Goal: Information Seeking & Learning: Understand process/instructions

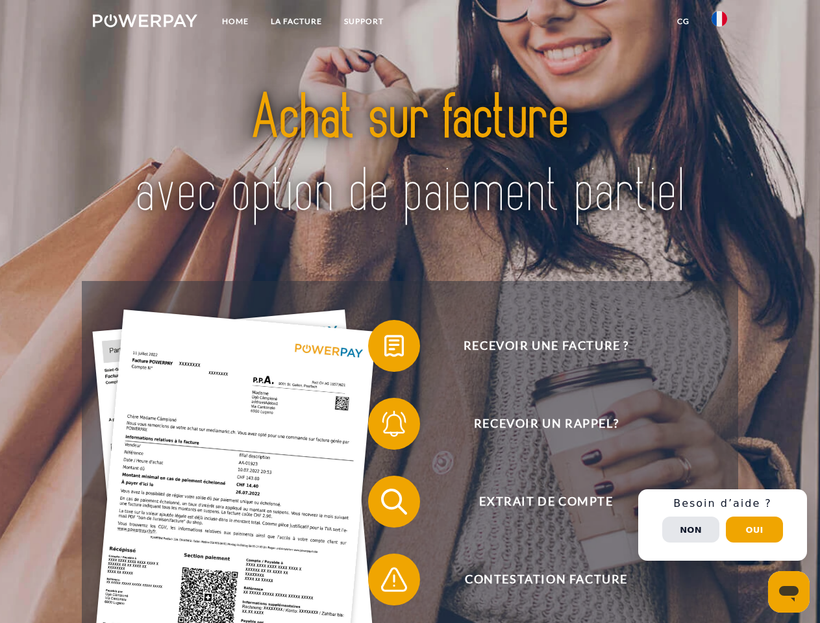
click at [145, 23] on img at bounding box center [145, 20] width 105 height 13
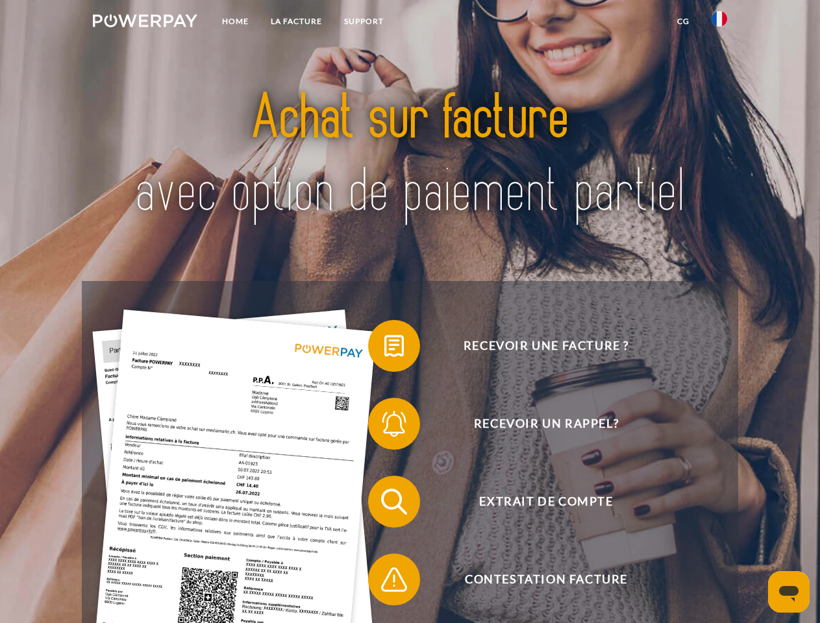
click at [720, 23] on img at bounding box center [720, 19] width 16 height 16
click at [683, 21] on link "CG" at bounding box center [683, 21] width 34 height 23
click at [384, 349] on span at bounding box center [374, 346] width 65 height 65
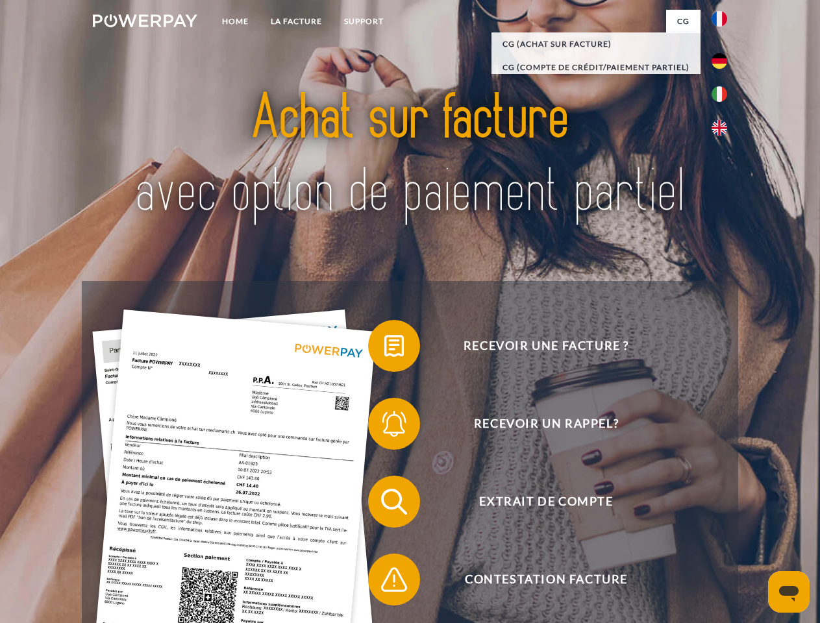
click at [384, 427] on span at bounding box center [374, 424] width 65 height 65
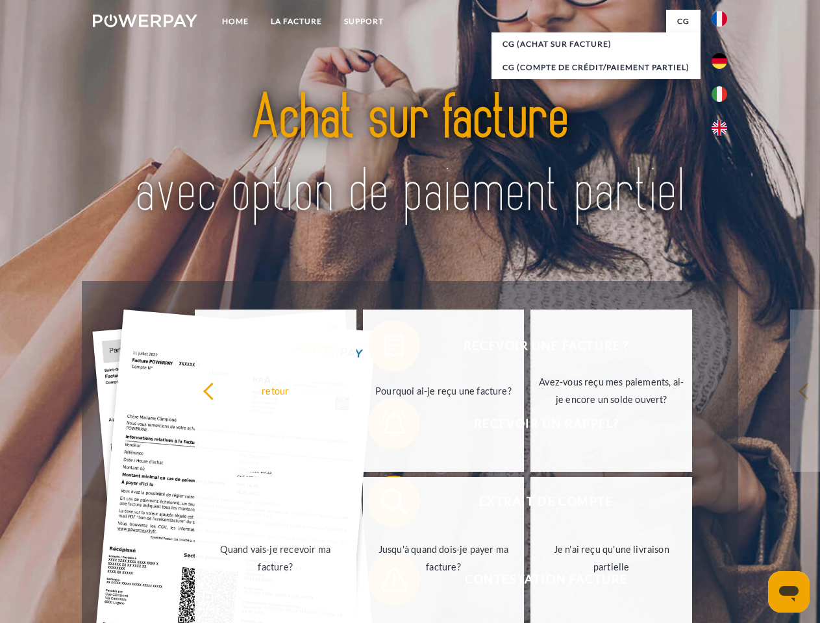
click at [384, 505] on link "Jusqu'à quand dois-je payer ma facture?" at bounding box center [444, 558] width 162 height 162
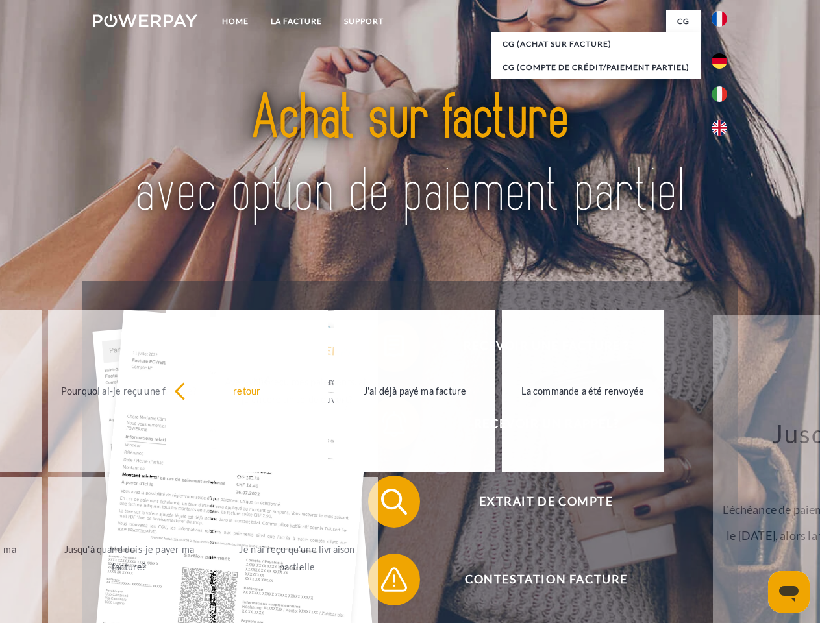
click at [384, 582] on span at bounding box center [374, 579] width 65 height 65
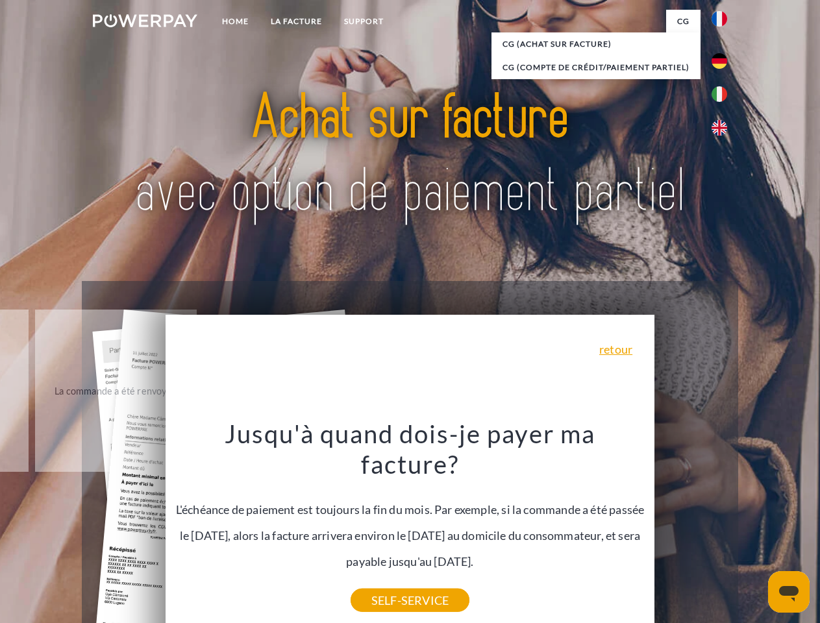
click at [723, 525] on div "Recevoir une facture ? Recevoir un rappel? Extrait de compte retour" at bounding box center [410, 540] width 656 height 519
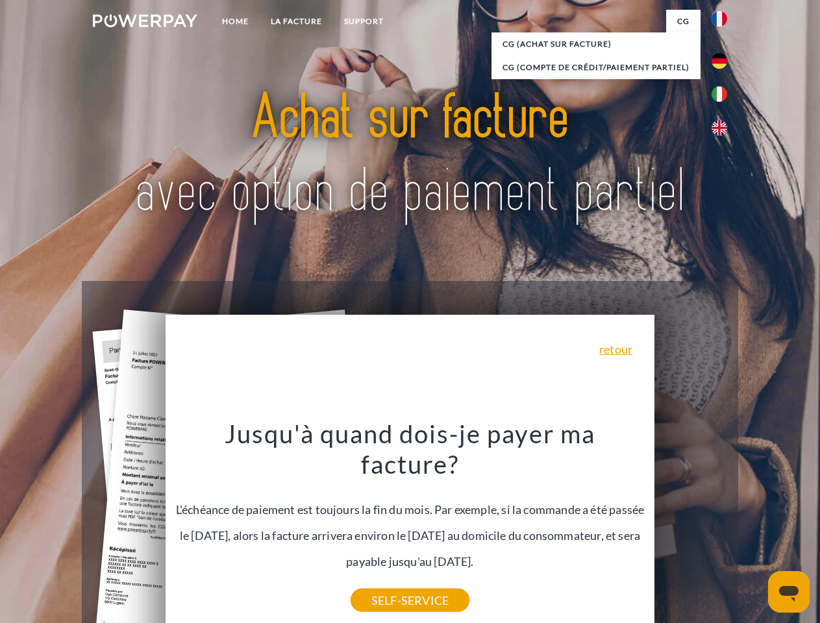
click at [691, 528] on span "Extrait de compte" at bounding box center [546, 502] width 318 height 52
click at [755, 530] on header "Home LA FACTURE Support" at bounding box center [410, 448] width 820 height 897
